Goal: Task Accomplishment & Management: Manage account settings

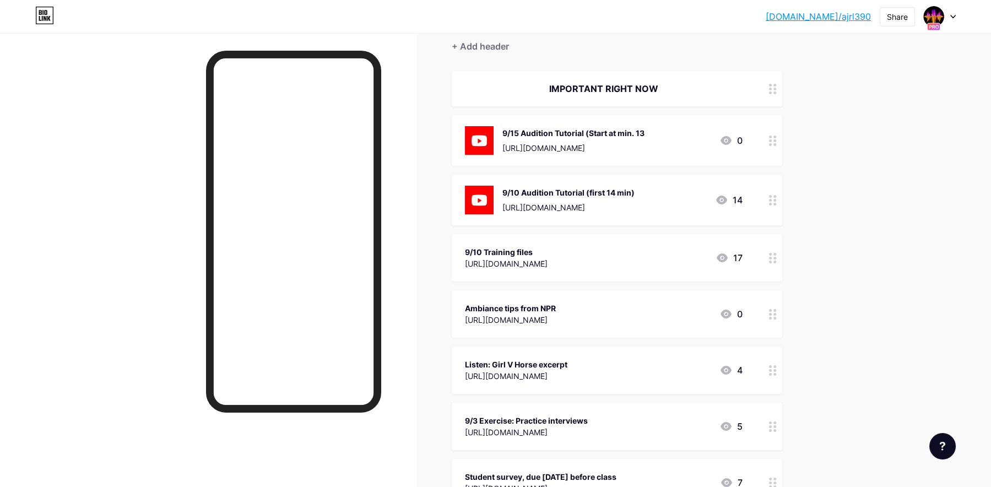
scroll to position [116, 0]
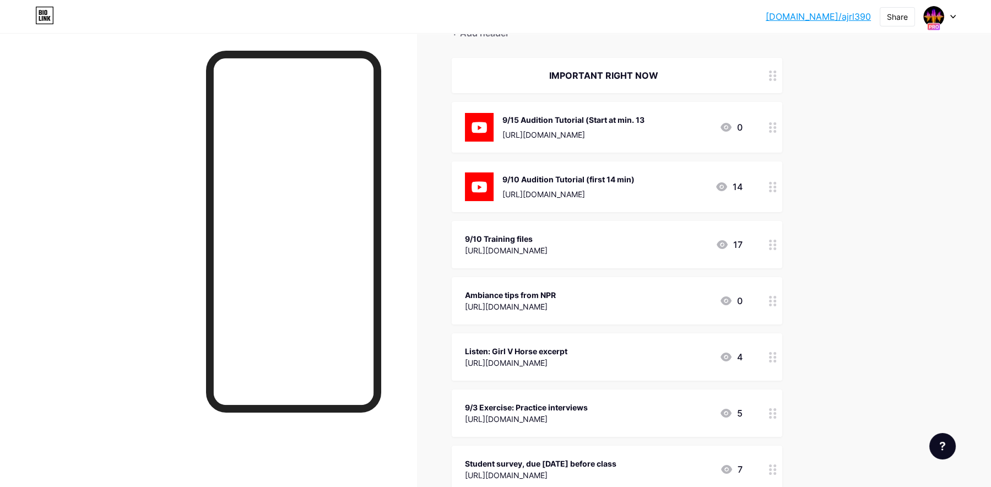
click at [634, 172] on div "9/10 Audition Tutorial (first 14 min) [URL][DOMAIN_NAME]" at bounding box center [568, 186] width 132 height 29
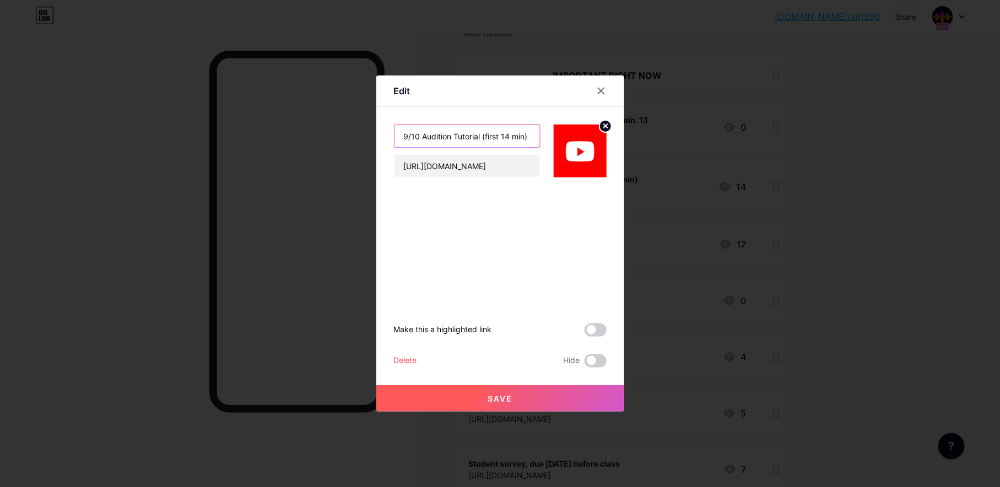
click at [486, 137] on input "9/10 Audition Tutorial (first 14 min)" at bounding box center [466, 136] width 145 height 22
drag, startPoint x: 485, startPoint y: 135, endPoint x: 609, endPoint y: 142, distance: 123.6
click at [609, 142] on div "Edit 9/10 Audition Tutorial (first 14 min) [URL][DOMAIN_NAME] Make this a highl…" at bounding box center [500, 243] width 248 height 336
click at [414, 133] on input "9/10 Audition Tutorial" at bounding box center [466, 136] width 145 height 22
click at [415, 133] on input "9/10 Audition Tutorial" at bounding box center [466, 136] width 145 height 22
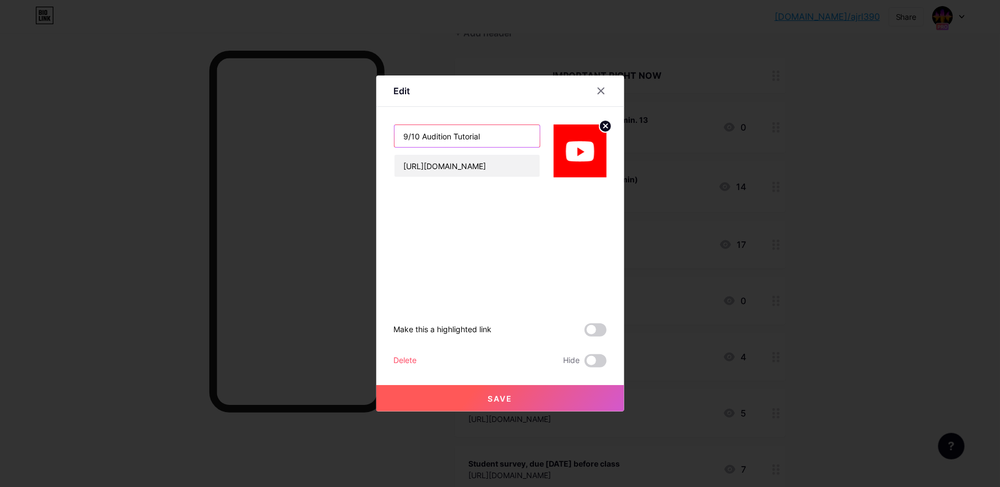
click at [422, 135] on input "9/10 Audition Tutorial" at bounding box center [466, 136] width 145 height 22
type input "9/10 & 9/15 Audition Tutorial"
click at [492, 403] on button "Save" at bounding box center [500, 398] width 248 height 26
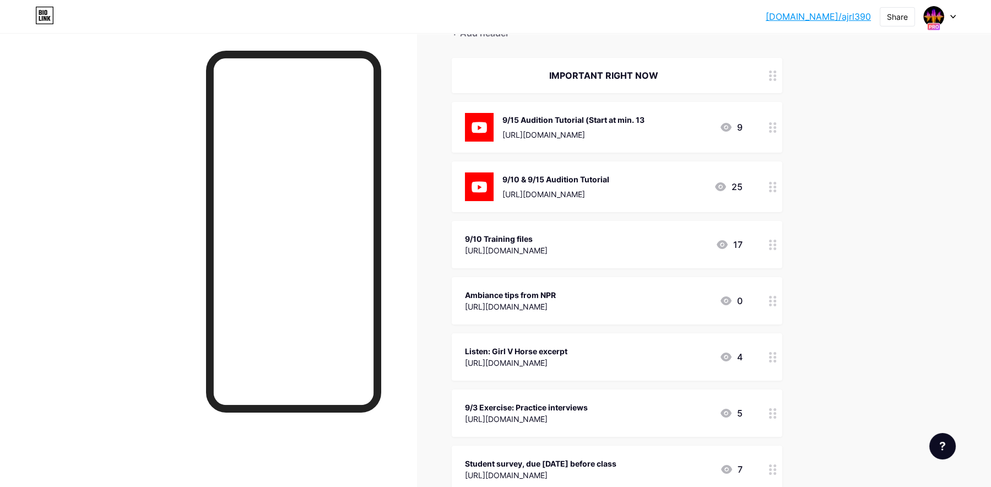
click at [644, 134] on div "[URL][DOMAIN_NAME]" at bounding box center [573, 135] width 142 height 12
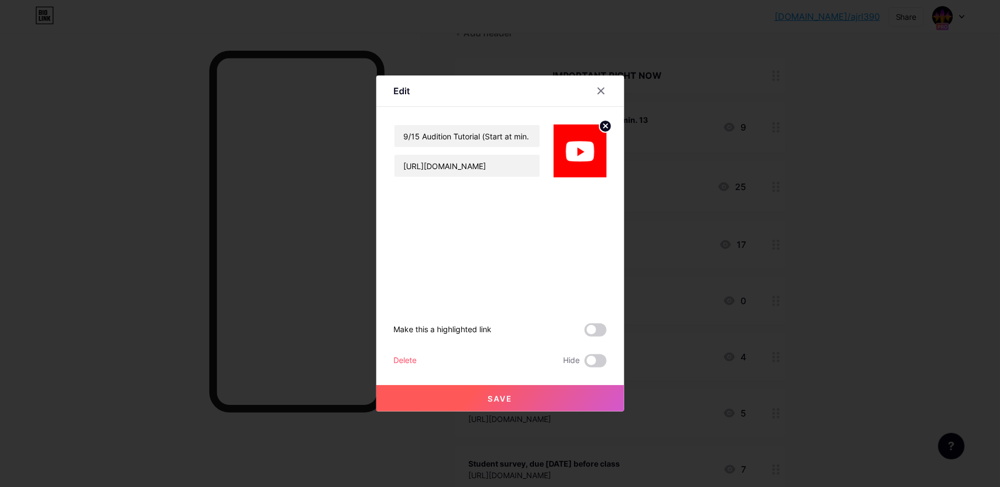
click at [416, 358] on div "Delete" at bounding box center [405, 360] width 23 height 13
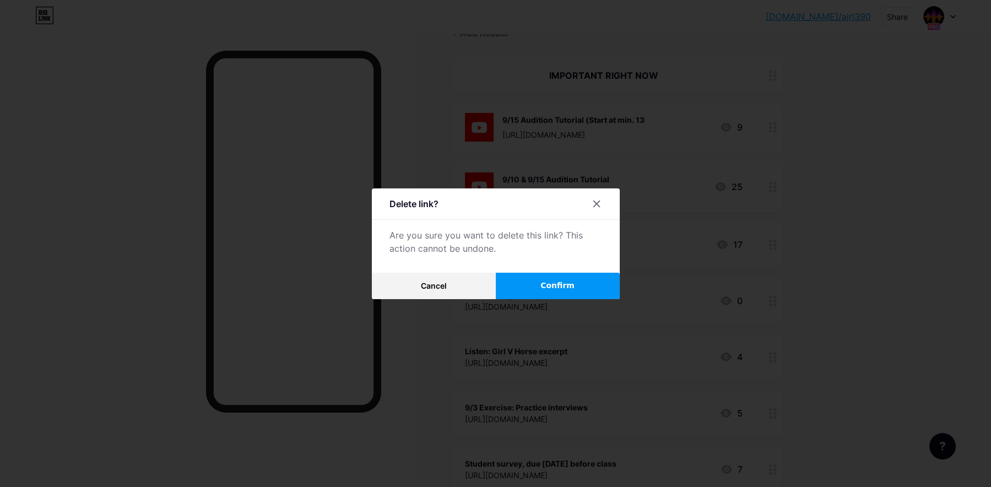
click at [576, 278] on button "Confirm" at bounding box center [558, 286] width 124 height 26
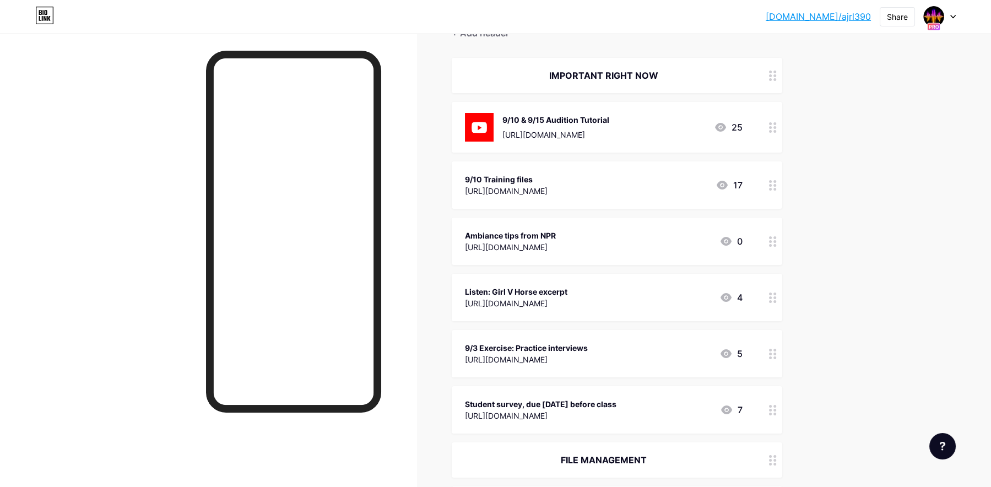
click at [567, 293] on div "Listen: Girl V Horse excerpt" at bounding box center [516, 292] width 102 height 12
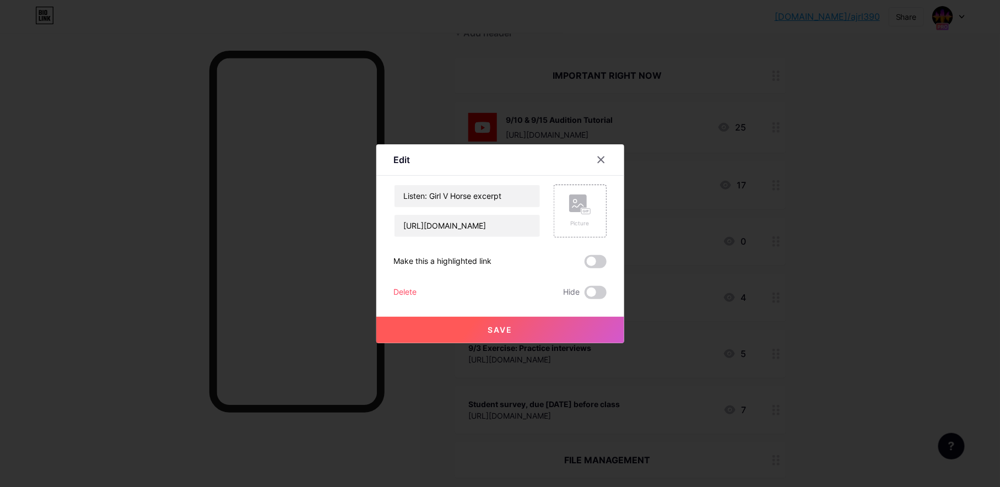
click at [410, 290] on div "Delete" at bounding box center [405, 292] width 23 height 13
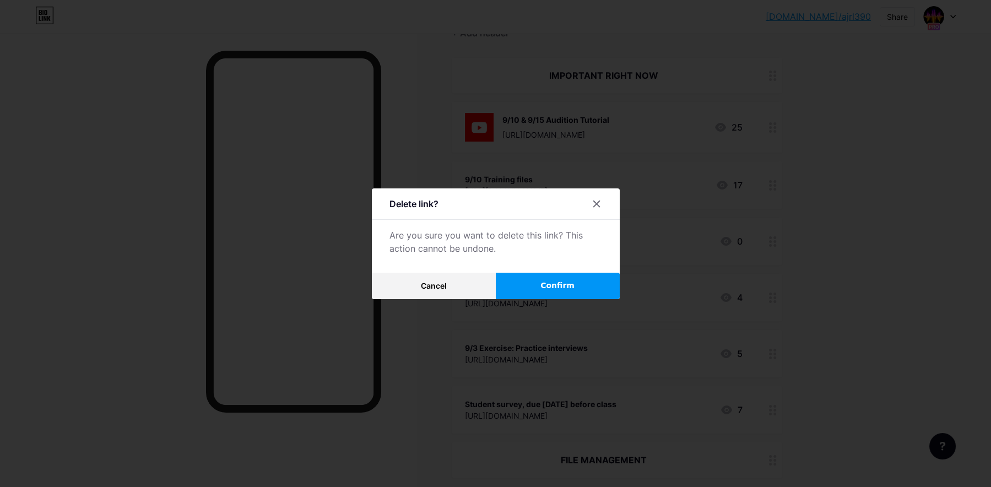
click at [543, 289] on button "Confirm" at bounding box center [558, 286] width 124 height 26
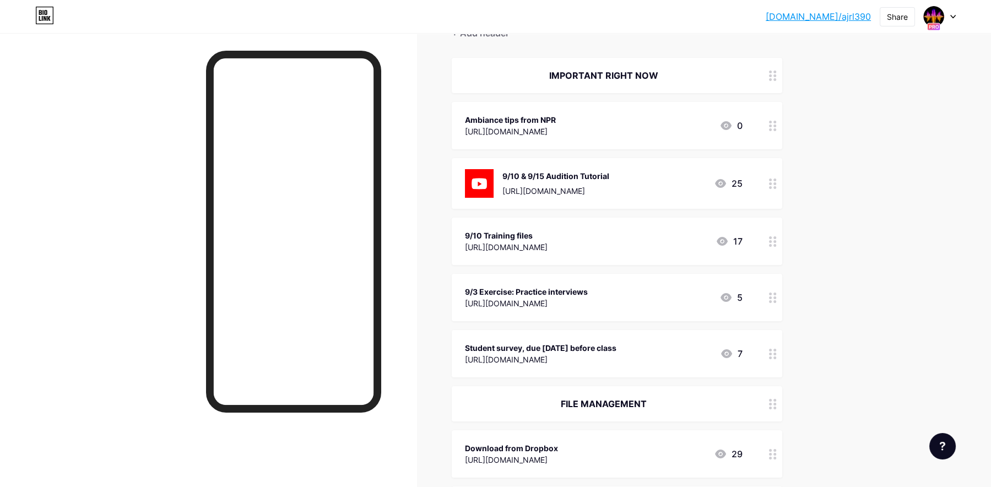
click at [547, 248] on div "[URL][DOMAIN_NAME]" at bounding box center [506, 247] width 83 height 12
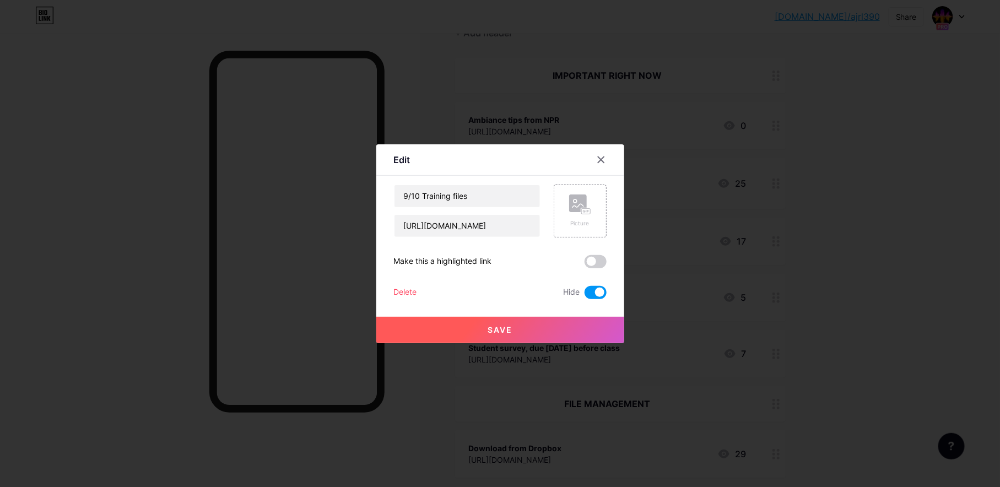
click at [403, 291] on div "Delete" at bounding box center [405, 292] width 23 height 13
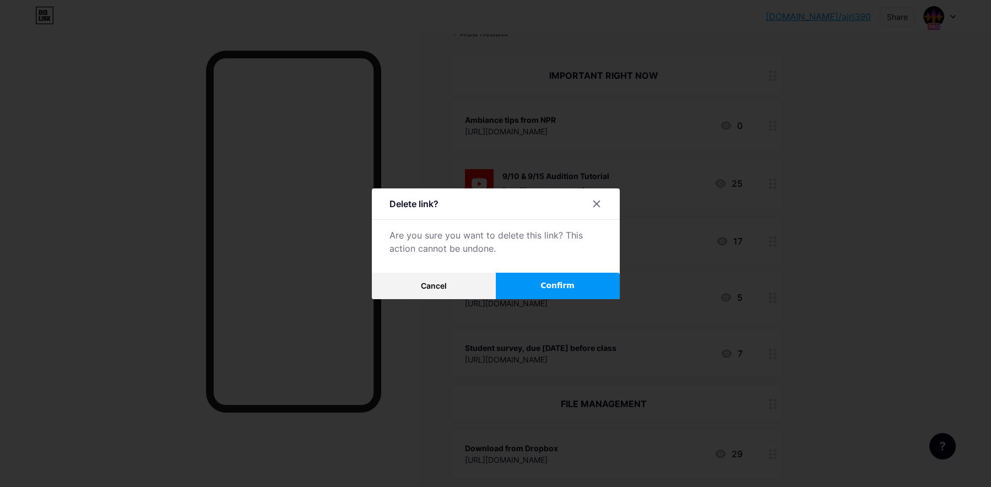
click at [403, 291] on button "Cancel" at bounding box center [434, 286] width 124 height 26
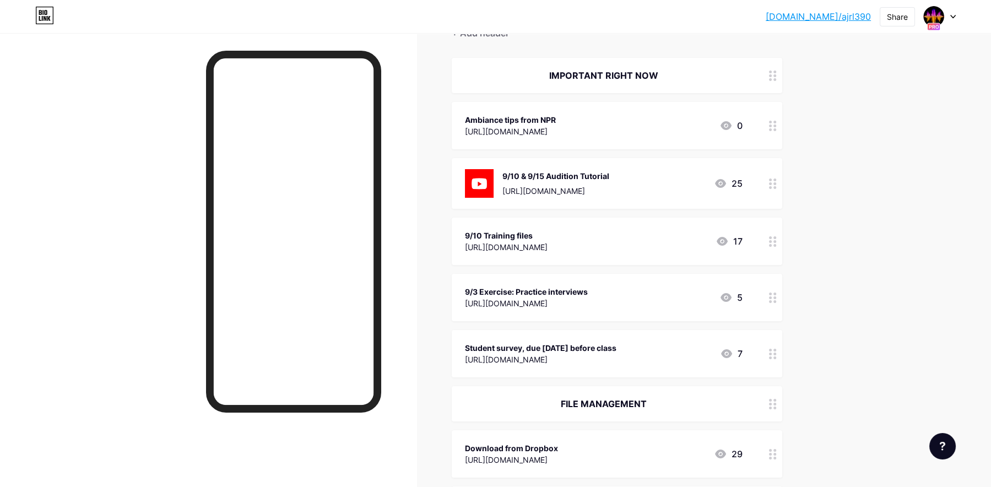
click at [519, 238] on div "9/10 Training files" at bounding box center [506, 236] width 83 height 12
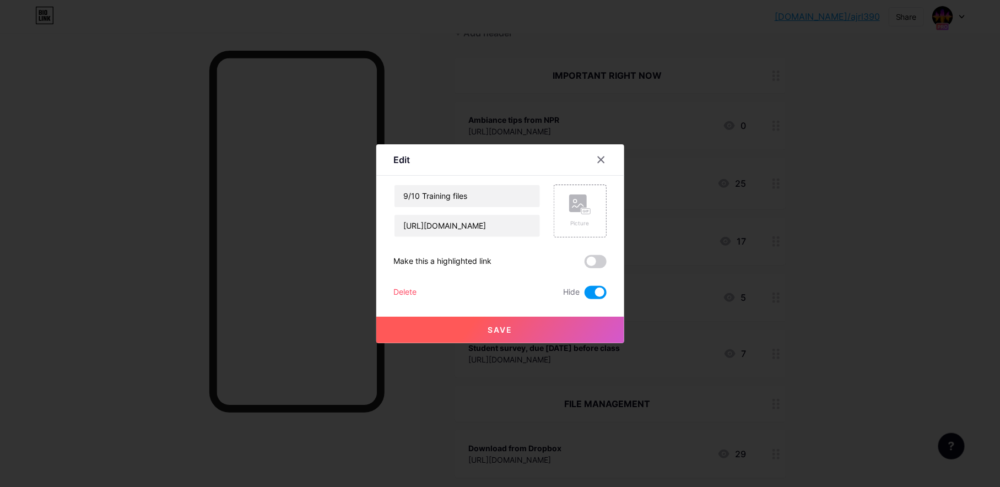
click at [419, 362] on div at bounding box center [500, 243] width 1000 height 487
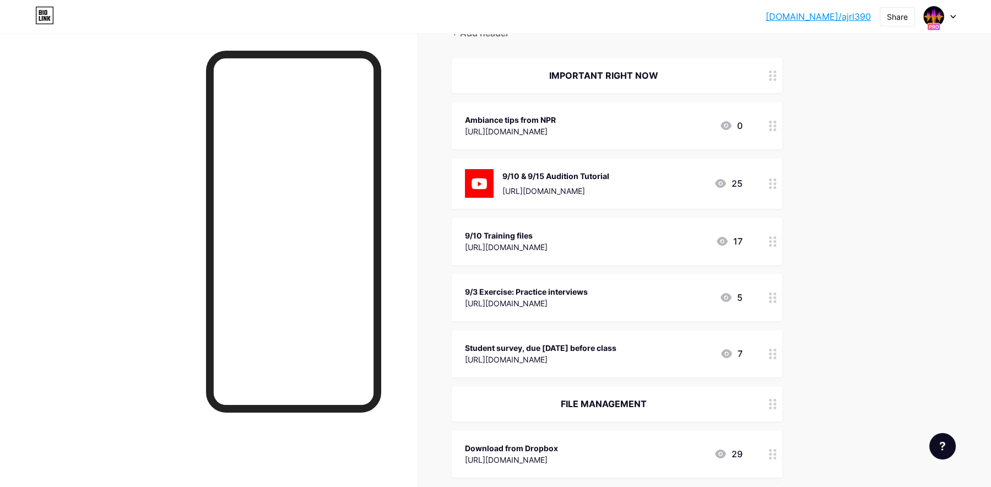
click at [508, 358] on div "[URL][DOMAIN_NAME]" at bounding box center [540, 360] width 151 height 12
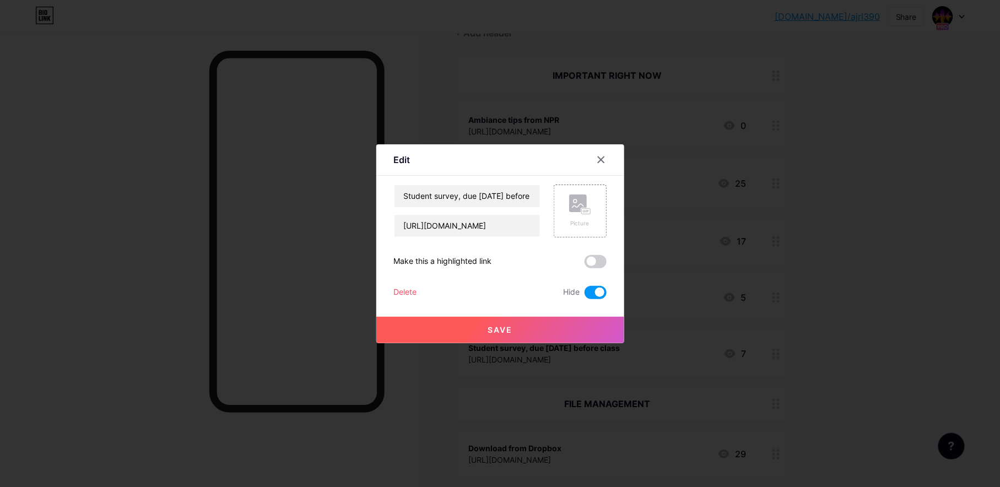
click at [508, 358] on div at bounding box center [500, 243] width 1000 height 487
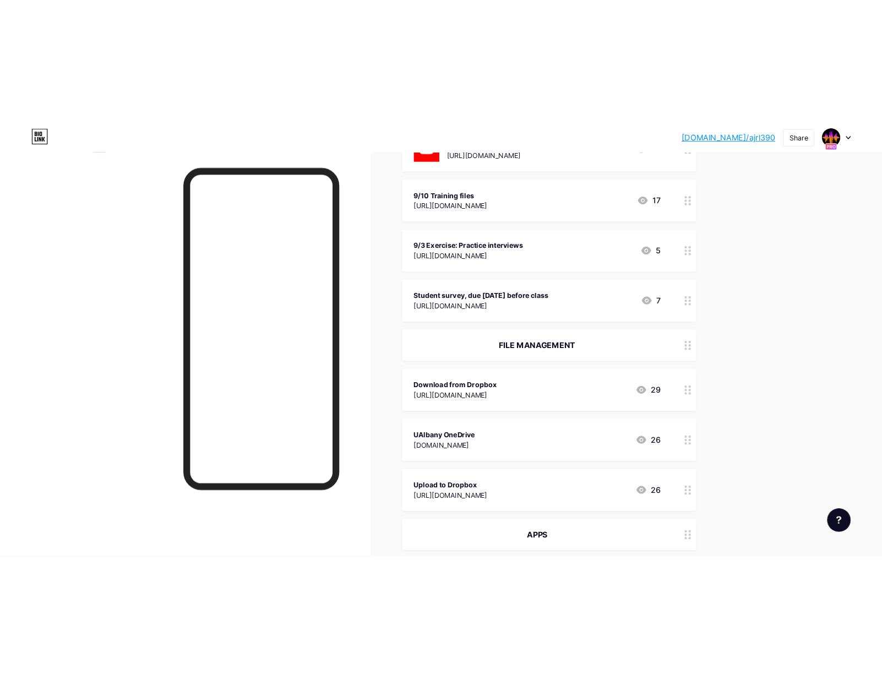
scroll to position [273, 0]
